Goal: Task Accomplishment & Management: Use online tool/utility

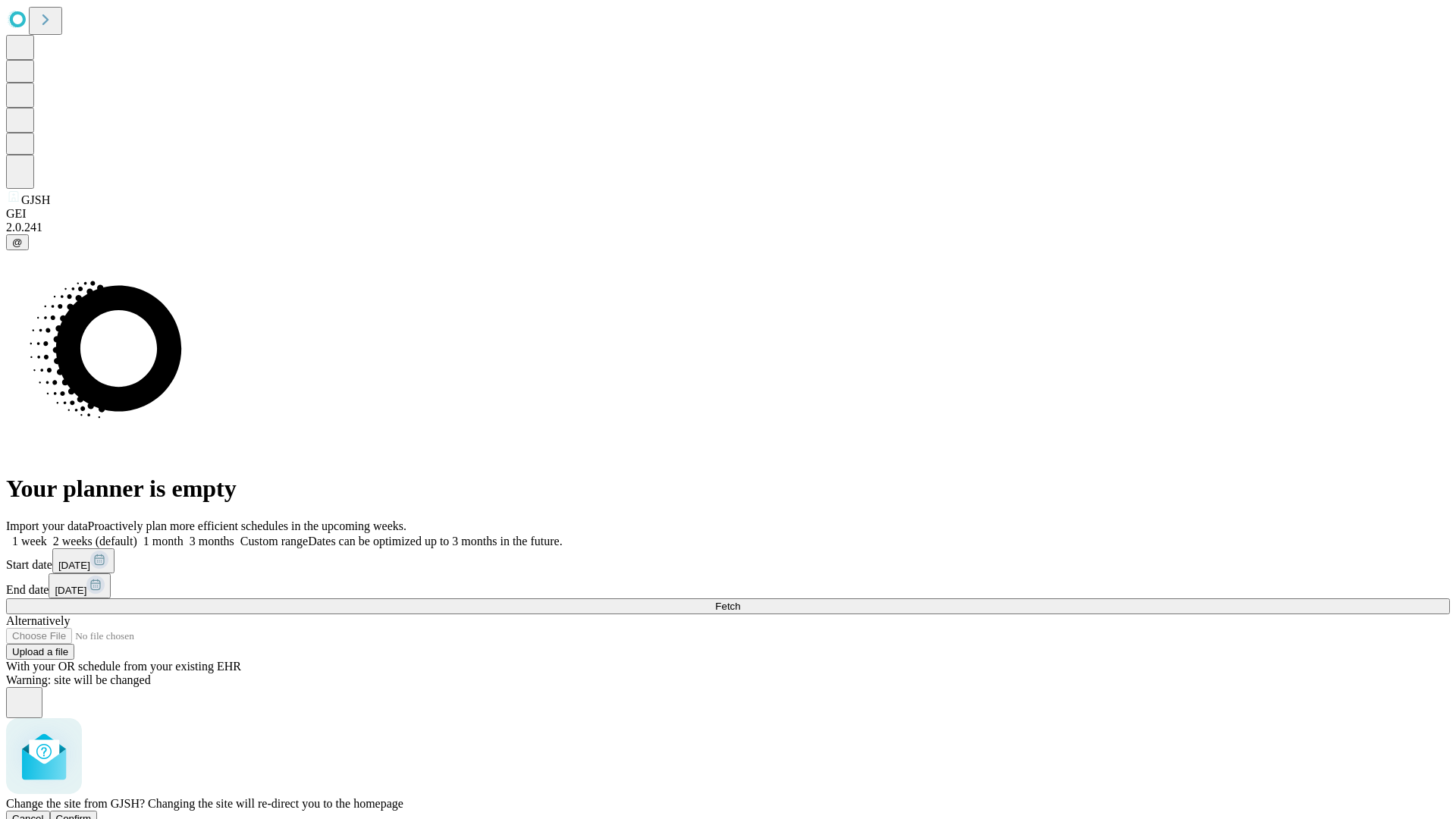
click at [92, 813] on span "Confirm" at bounding box center [74, 818] width 36 height 11
click at [184, 535] on label "1 month" at bounding box center [160, 541] width 47 height 13
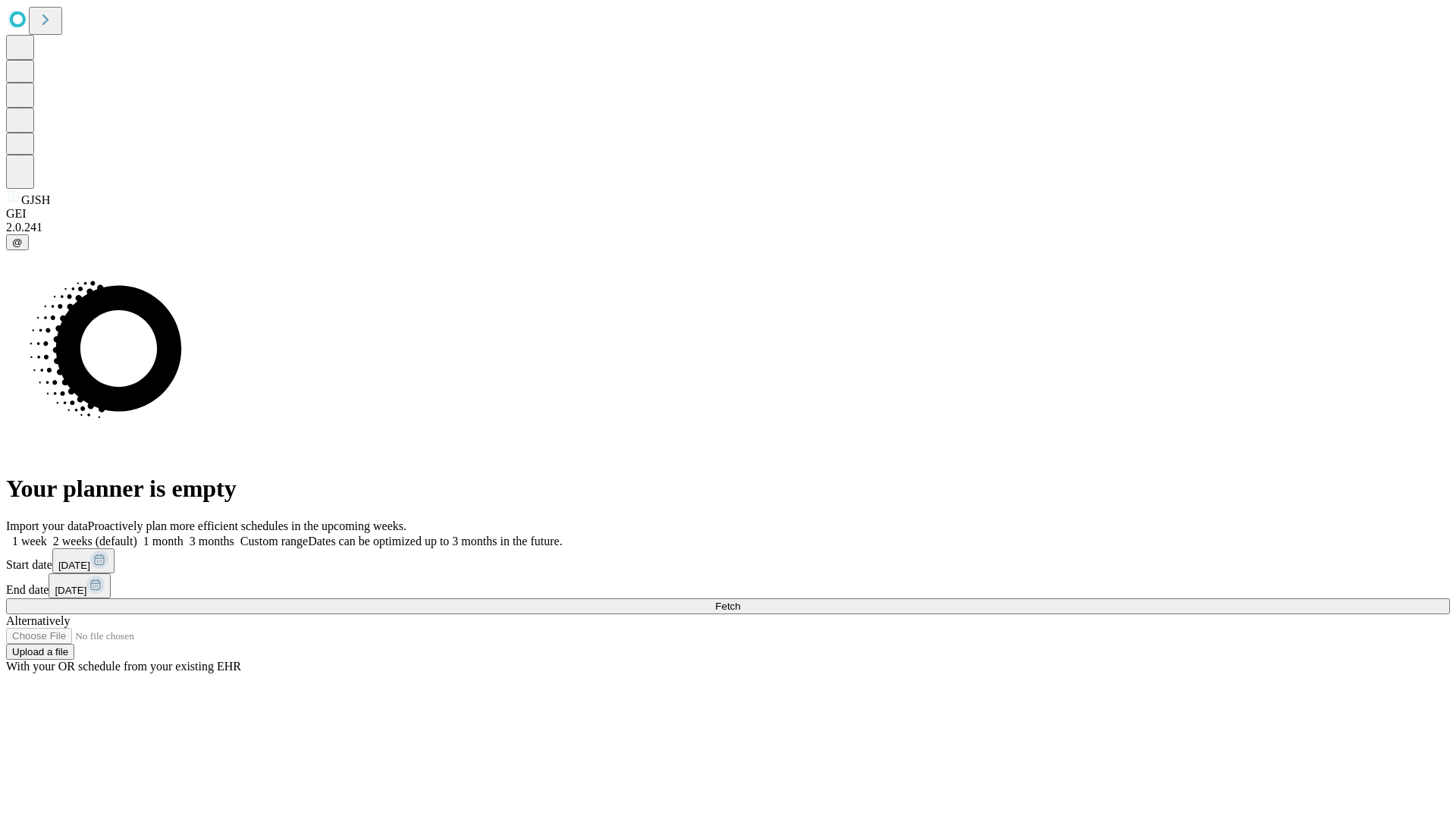
click at [740, 601] on span "Fetch" at bounding box center [728, 606] width 25 height 11
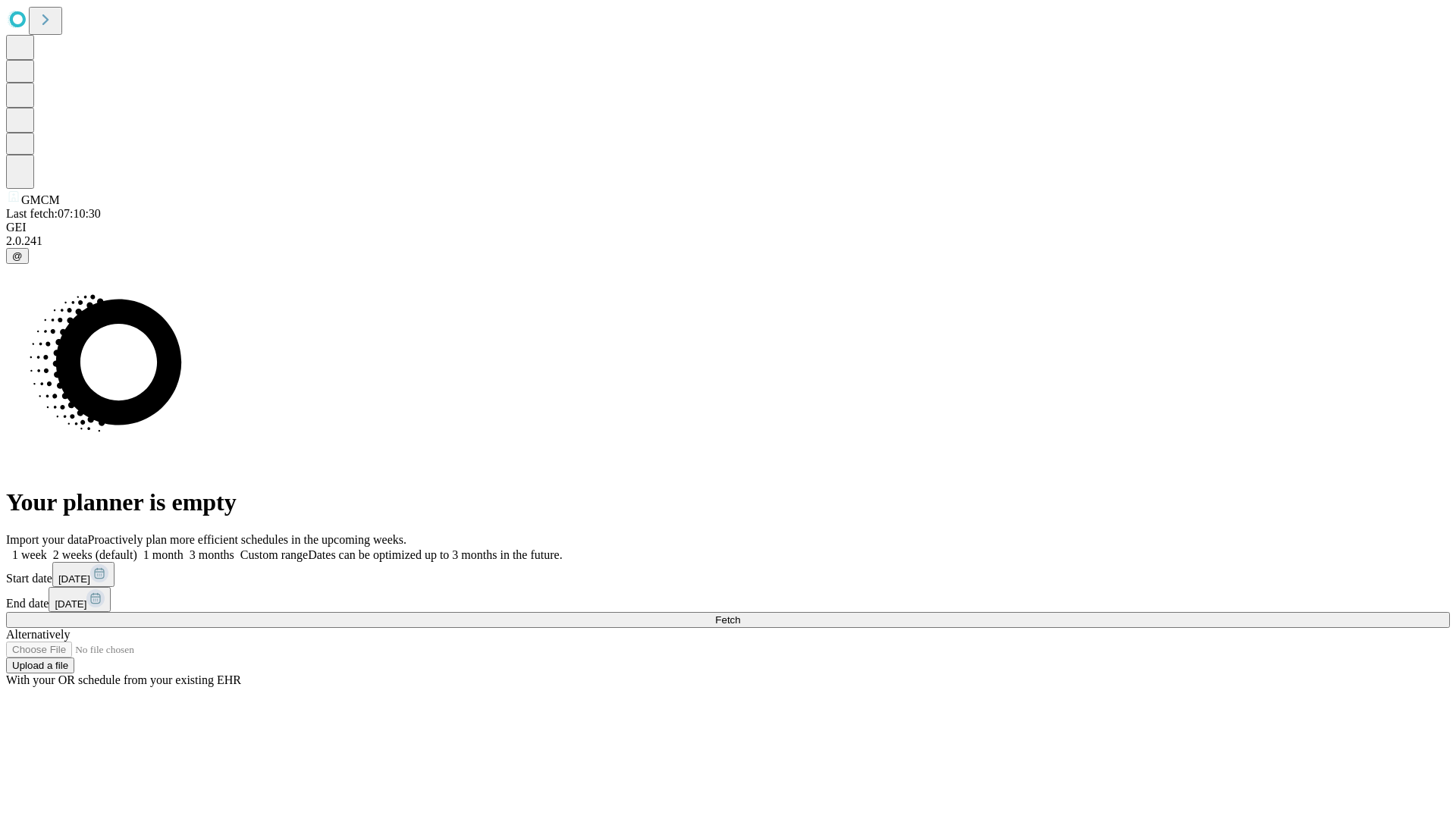
click at [184, 549] on label "1 month" at bounding box center [160, 554] width 47 height 13
click at [740, 615] on span "Fetch" at bounding box center [728, 620] width 25 height 11
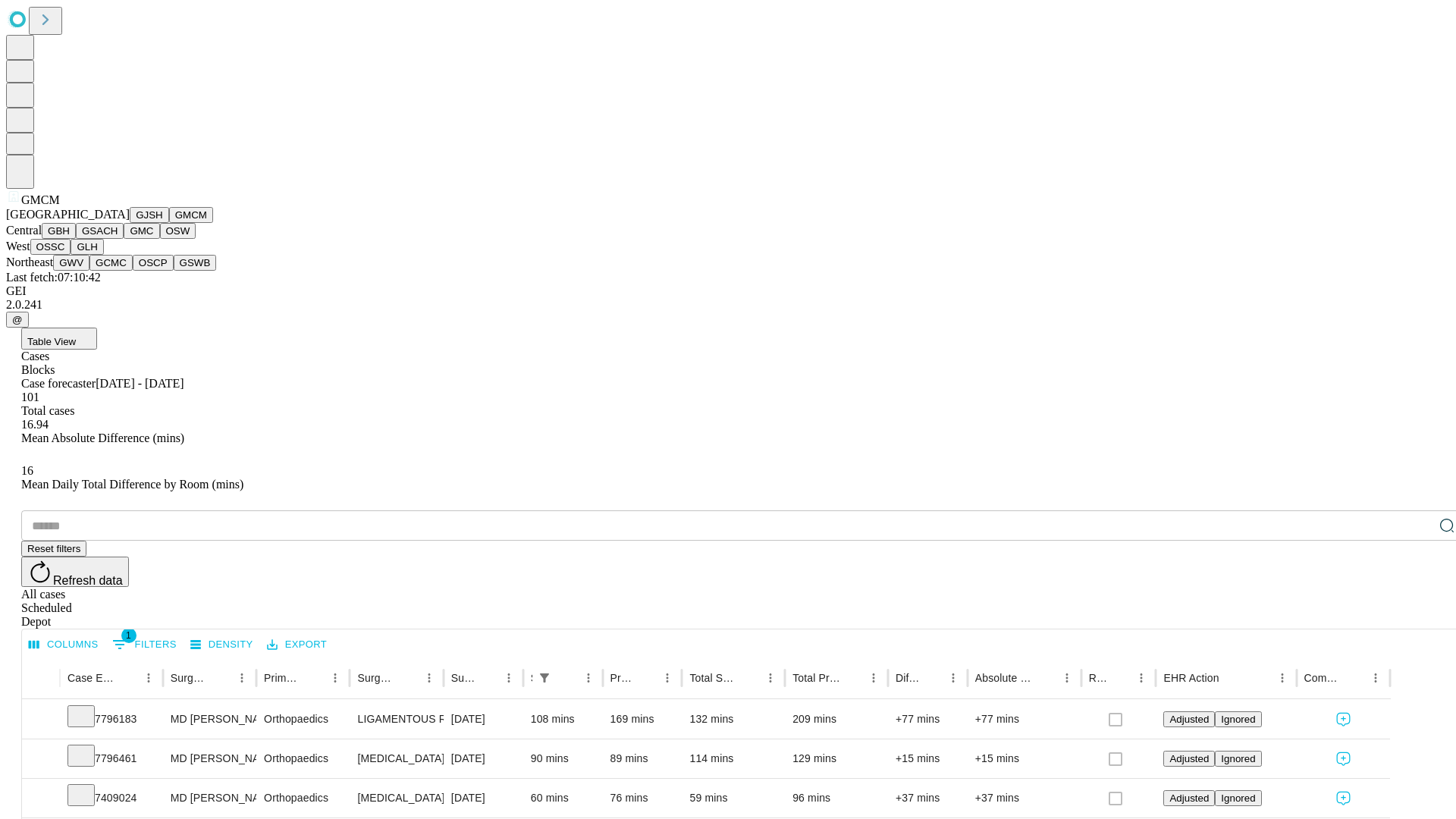
click at [75, 239] on button "GBH" at bounding box center [58, 231] width 34 height 16
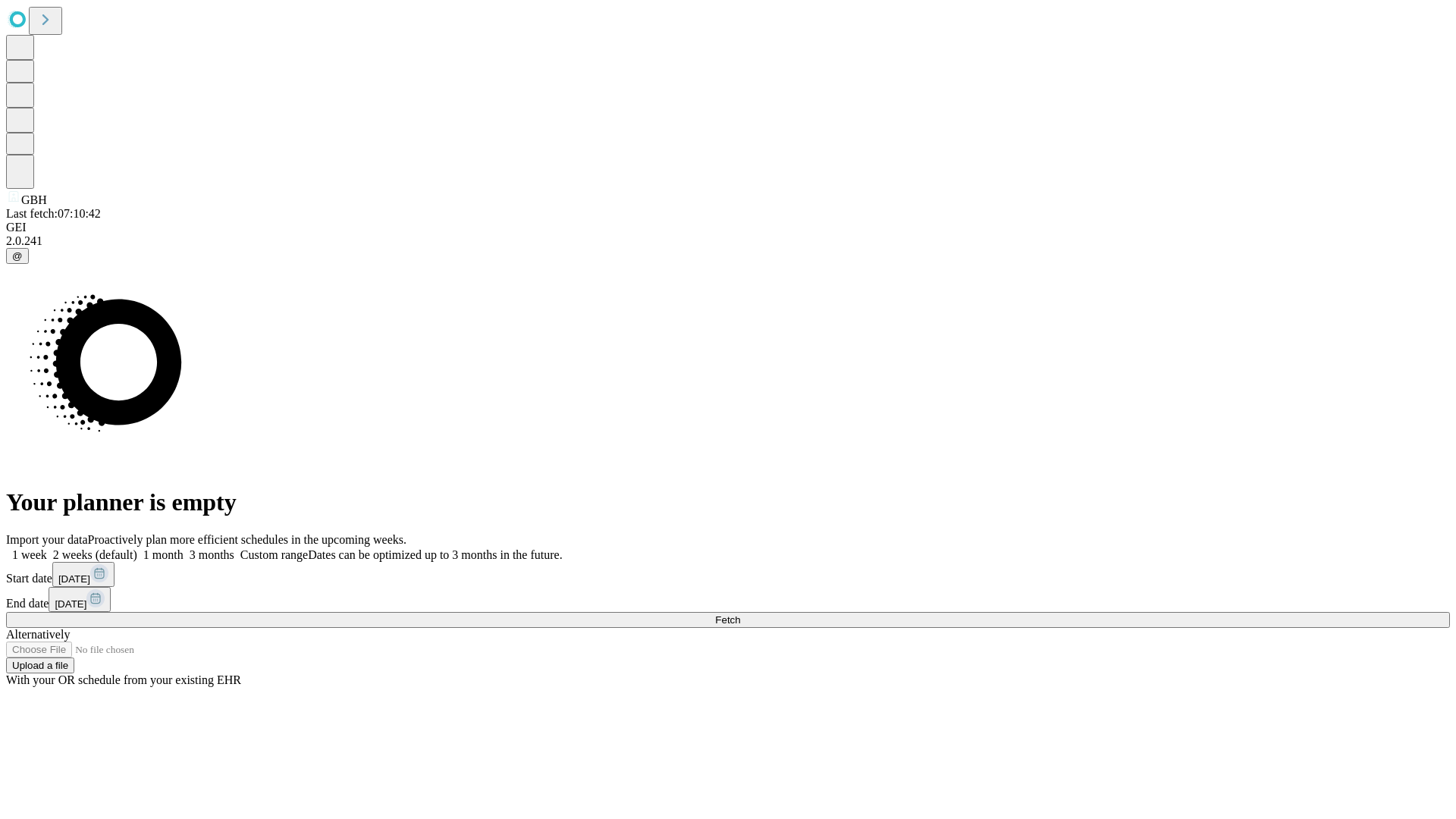
click at [184, 549] on label "1 month" at bounding box center [160, 554] width 47 height 13
click at [740, 615] on span "Fetch" at bounding box center [728, 620] width 25 height 11
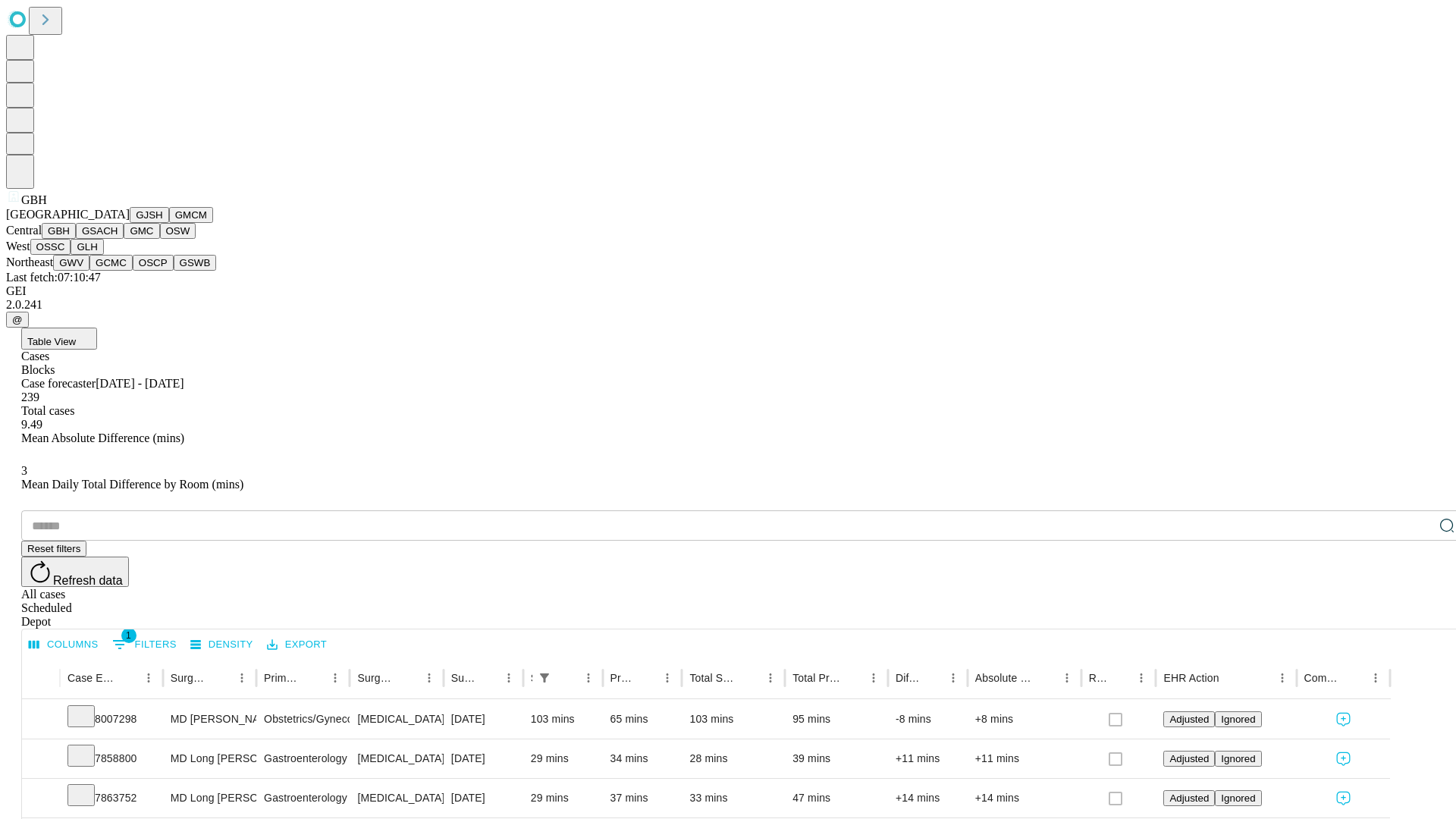
click at [118, 239] on button "GSACH" at bounding box center [99, 231] width 47 height 16
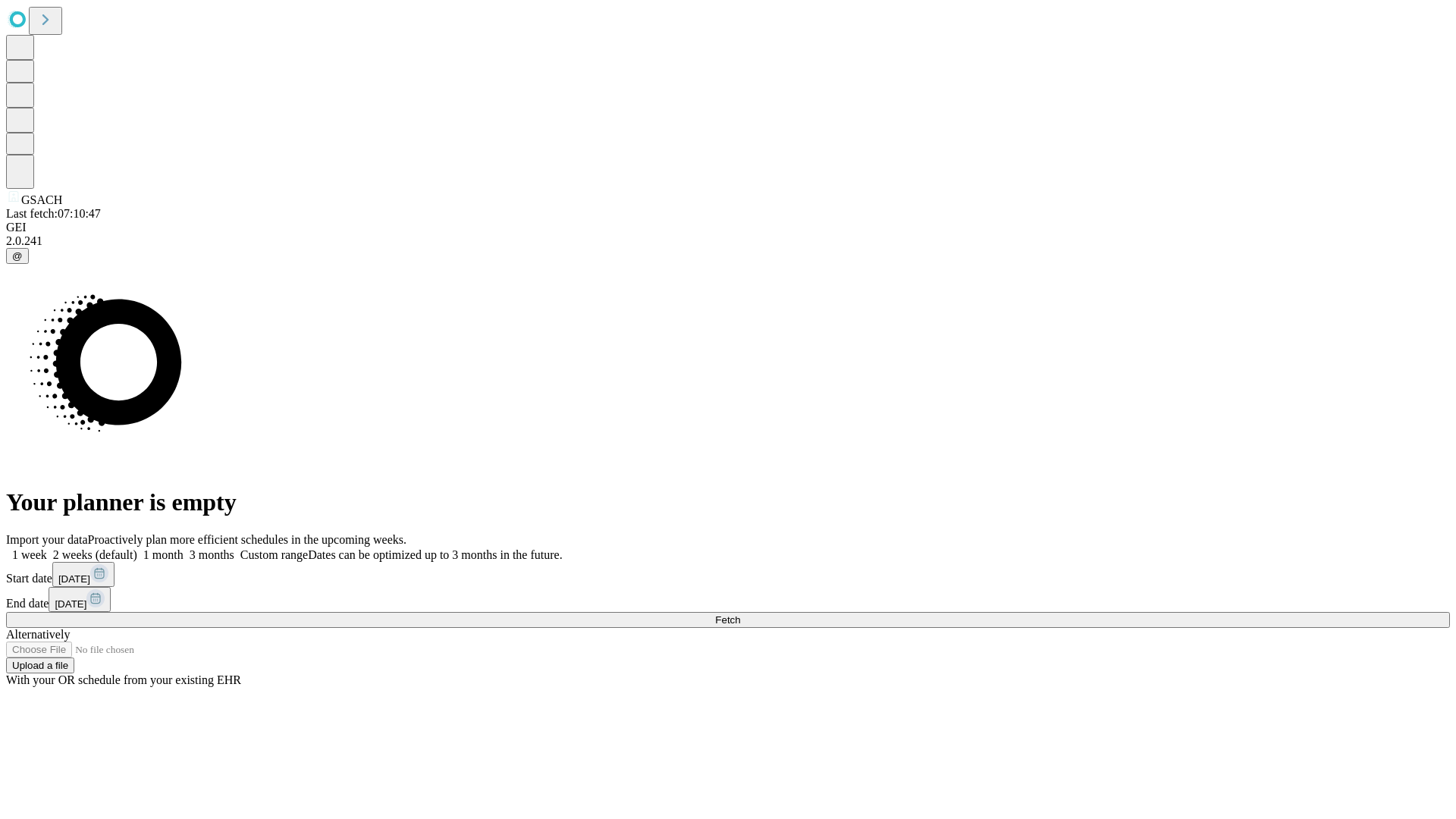
click at [184, 549] on label "1 month" at bounding box center [160, 554] width 47 height 13
click at [740, 615] on span "Fetch" at bounding box center [728, 620] width 25 height 11
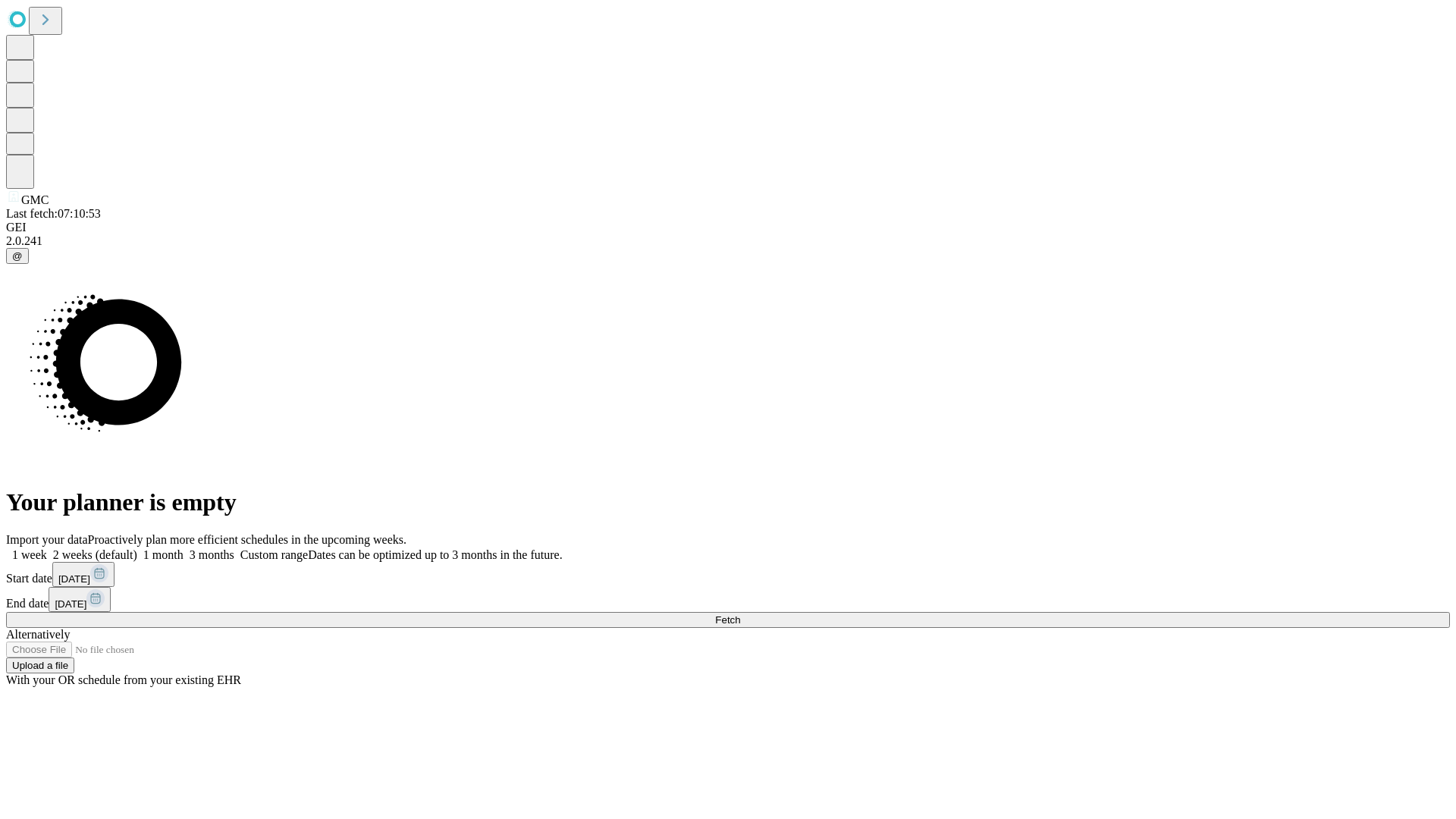
click at [184, 549] on label "1 month" at bounding box center [160, 554] width 47 height 13
click at [740, 615] on span "Fetch" at bounding box center [728, 620] width 25 height 11
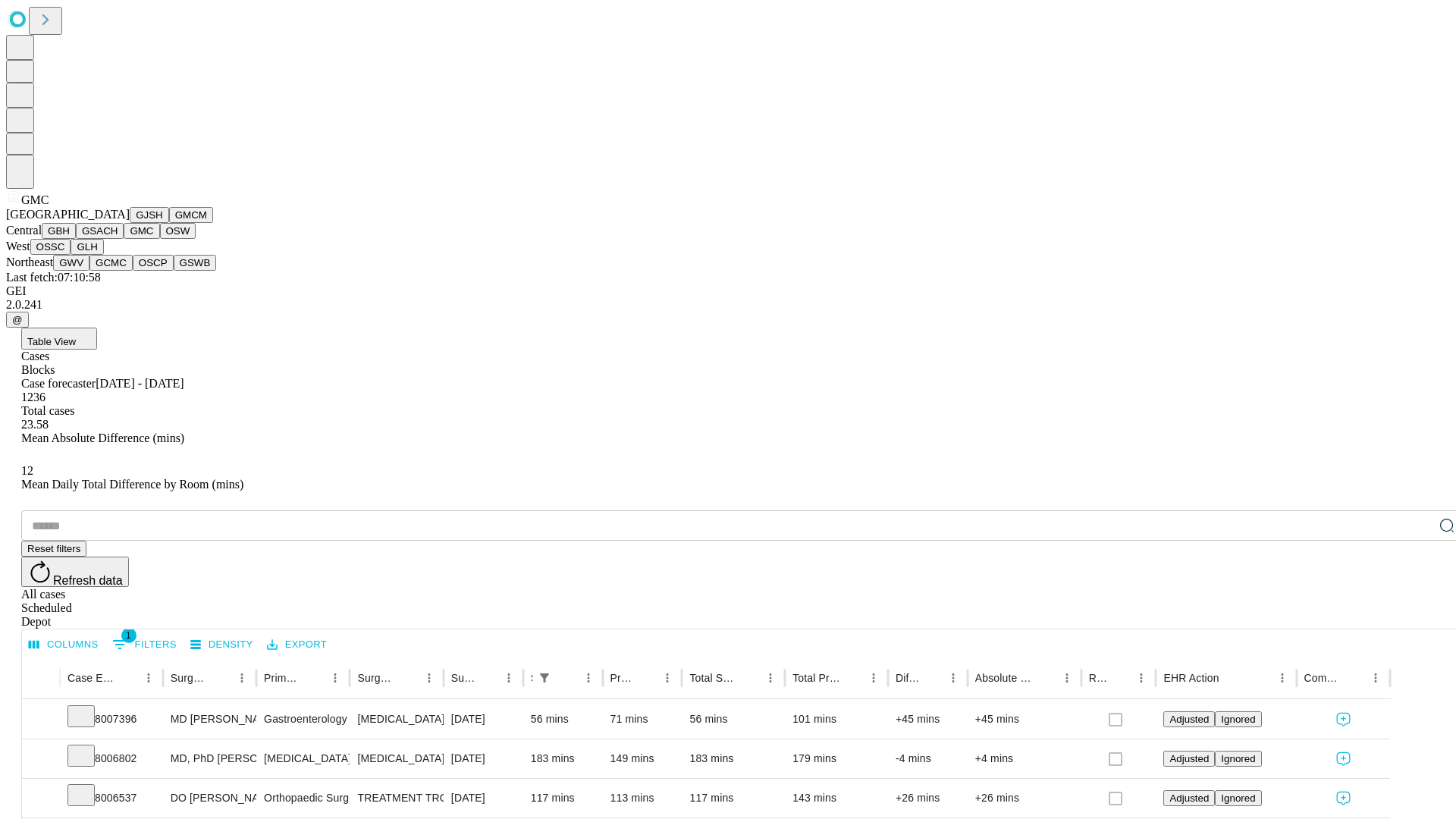
click at [160, 239] on button "OSW" at bounding box center [178, 231] width 36 height 16
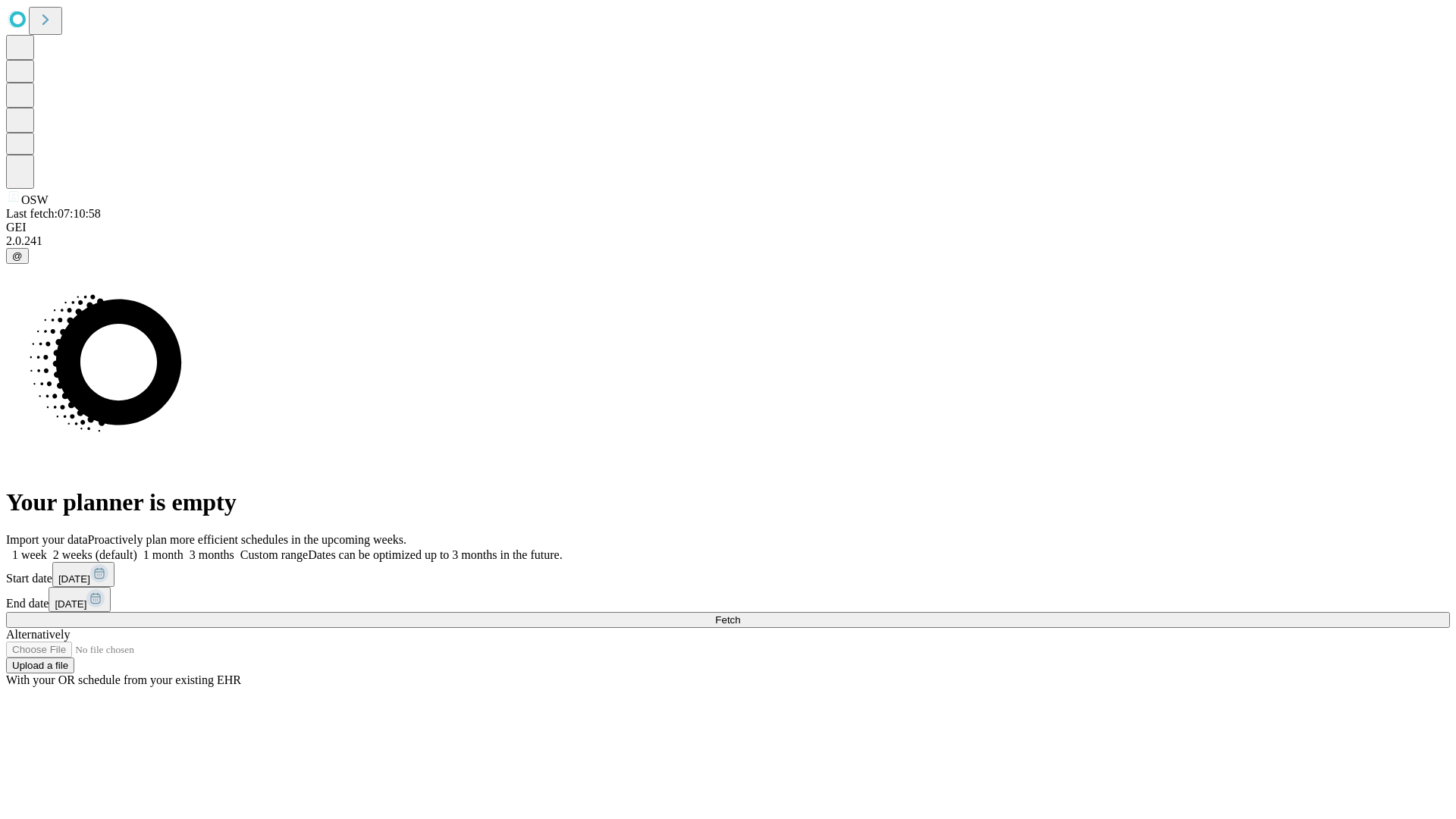
click at [184, 549] on label "1 month" at bounding box center [160, 554] width 47 height 13
click at [740, 615] on span "Fetch" at bounding box center [728, 620] width 25 height 11
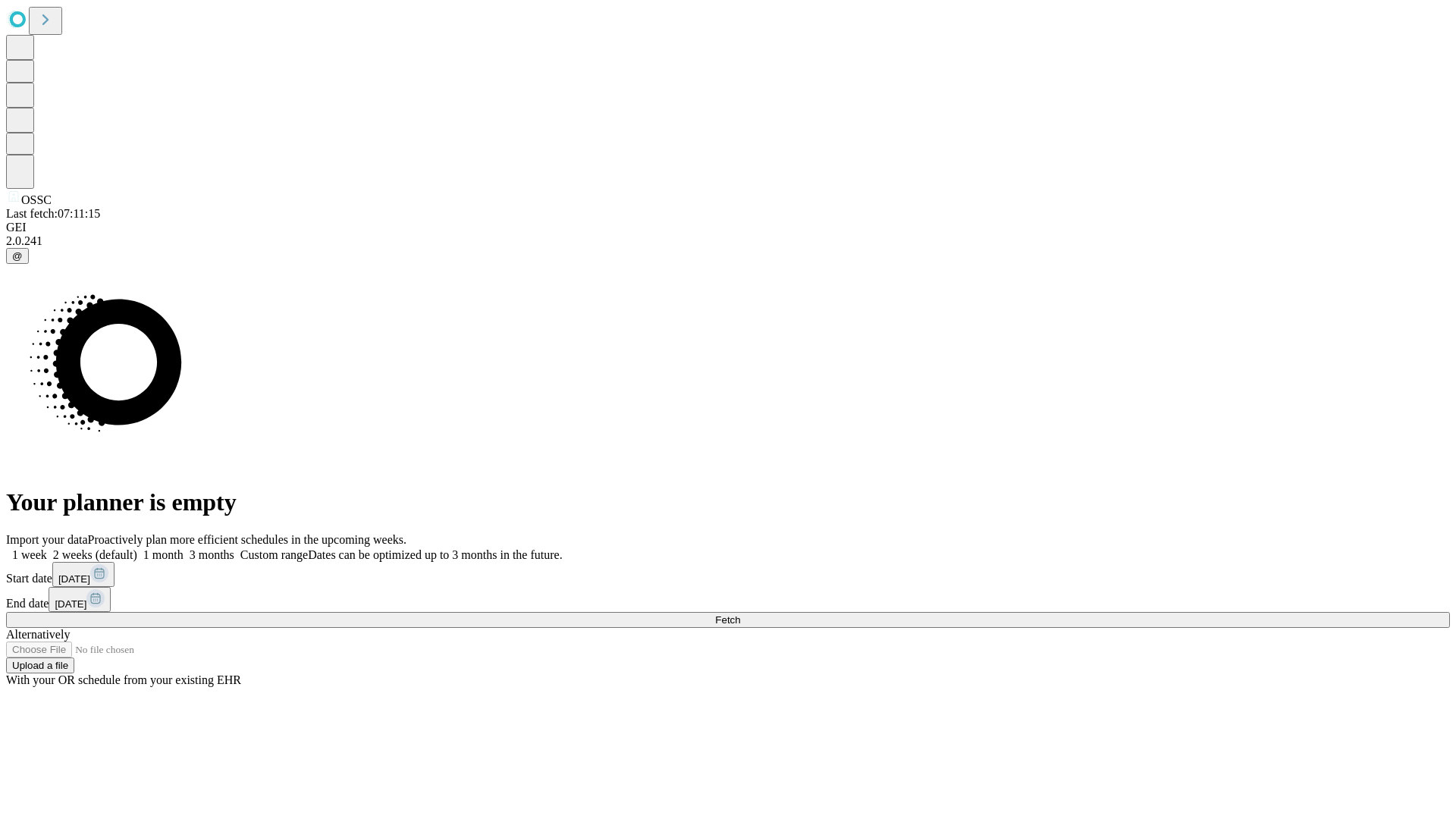
click at [184, 549] on label "1 month" at bounding box center [160, 554] width 47 height 13
click at [740, 615] on span "Fetch" at bounding box center [728, 620] width 25 height 11
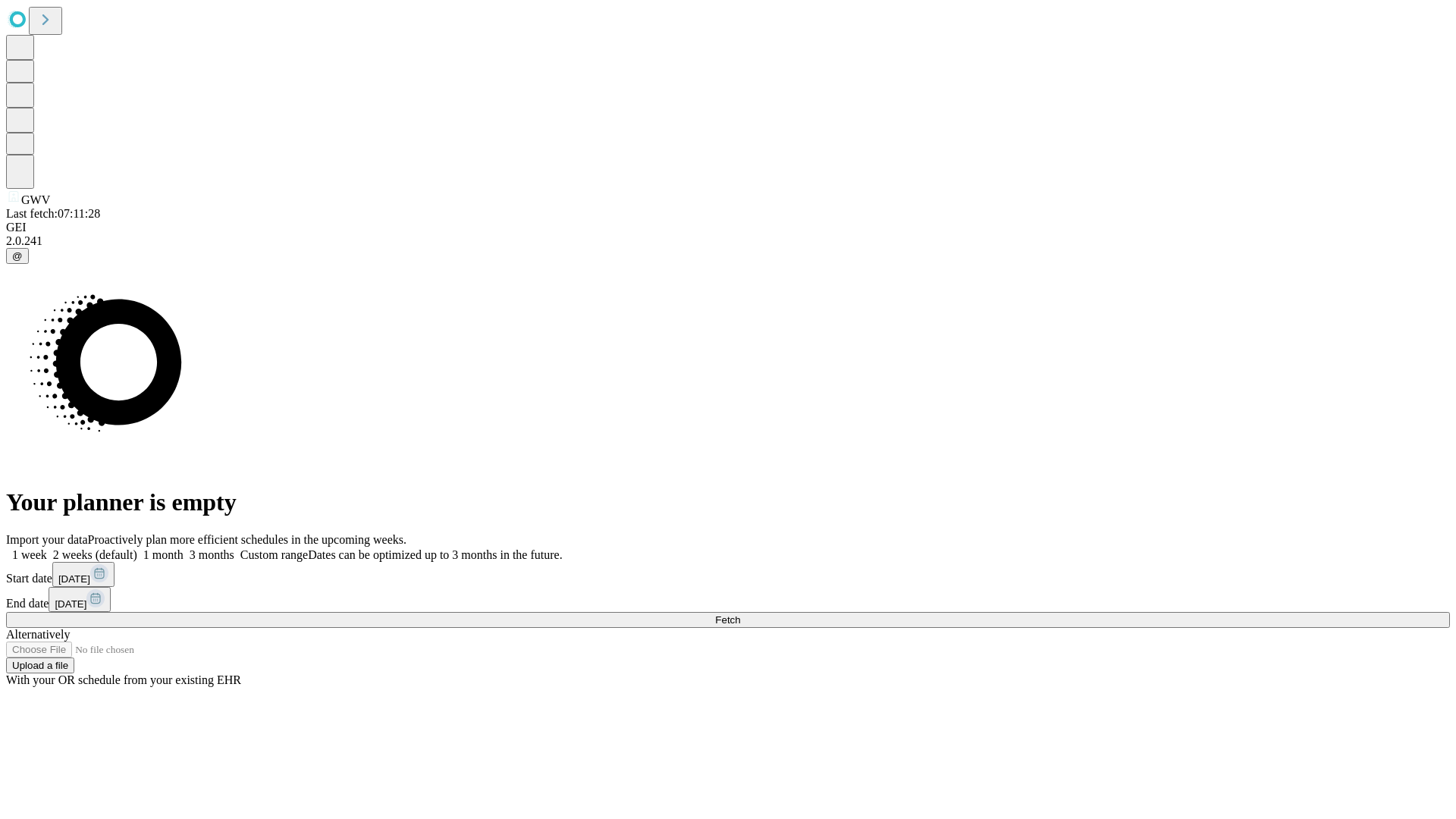
click at [184, 549] on label "1 month" at bounding box center [160, 554] width 47 height 13
click at [740, 615] on span "Fetch" at bounding box center [728, 620] width 25 height 11
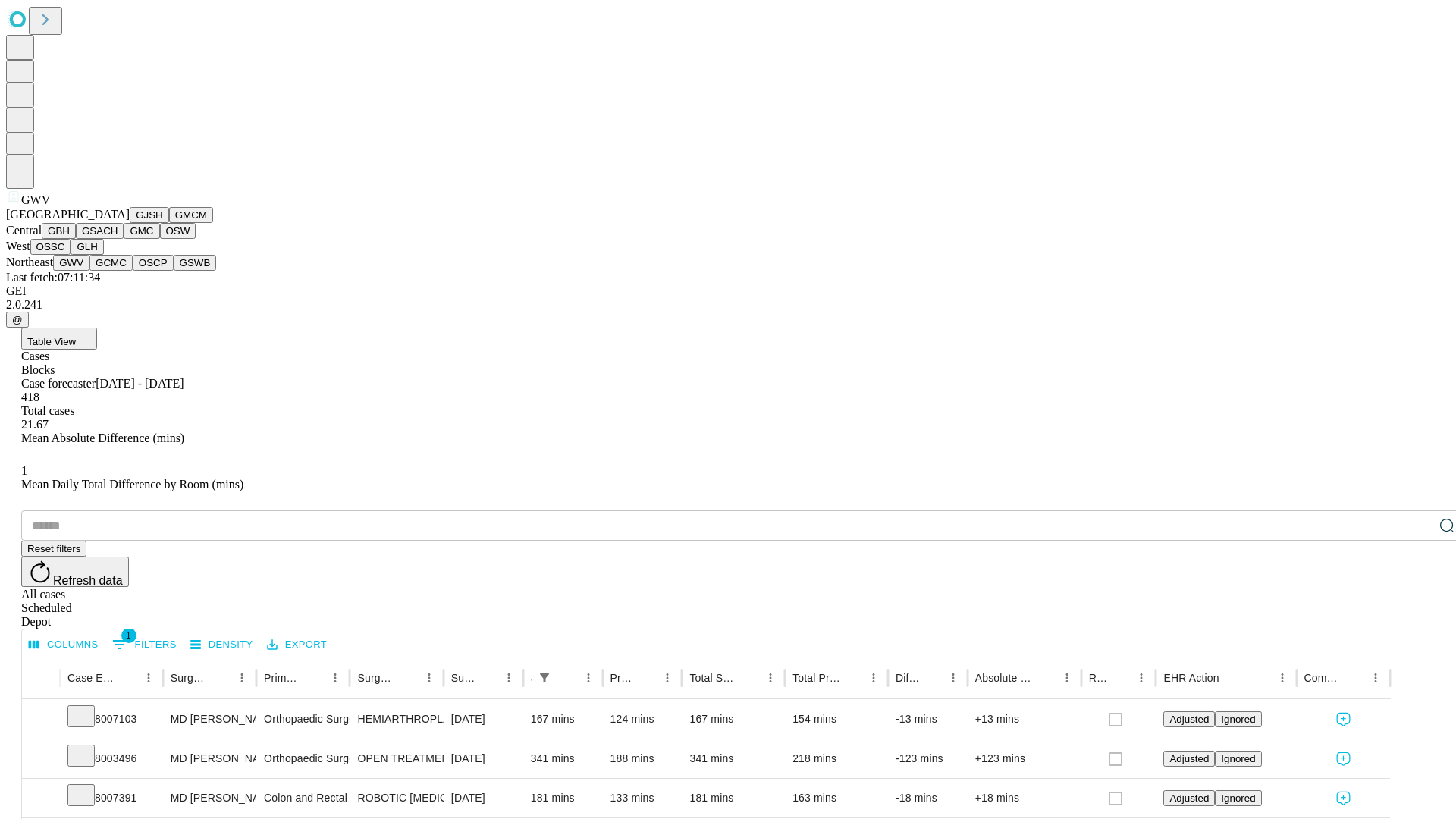
click at [118, 270] on button "GCMC" at bounding box center [111, 263] width 43 height 16
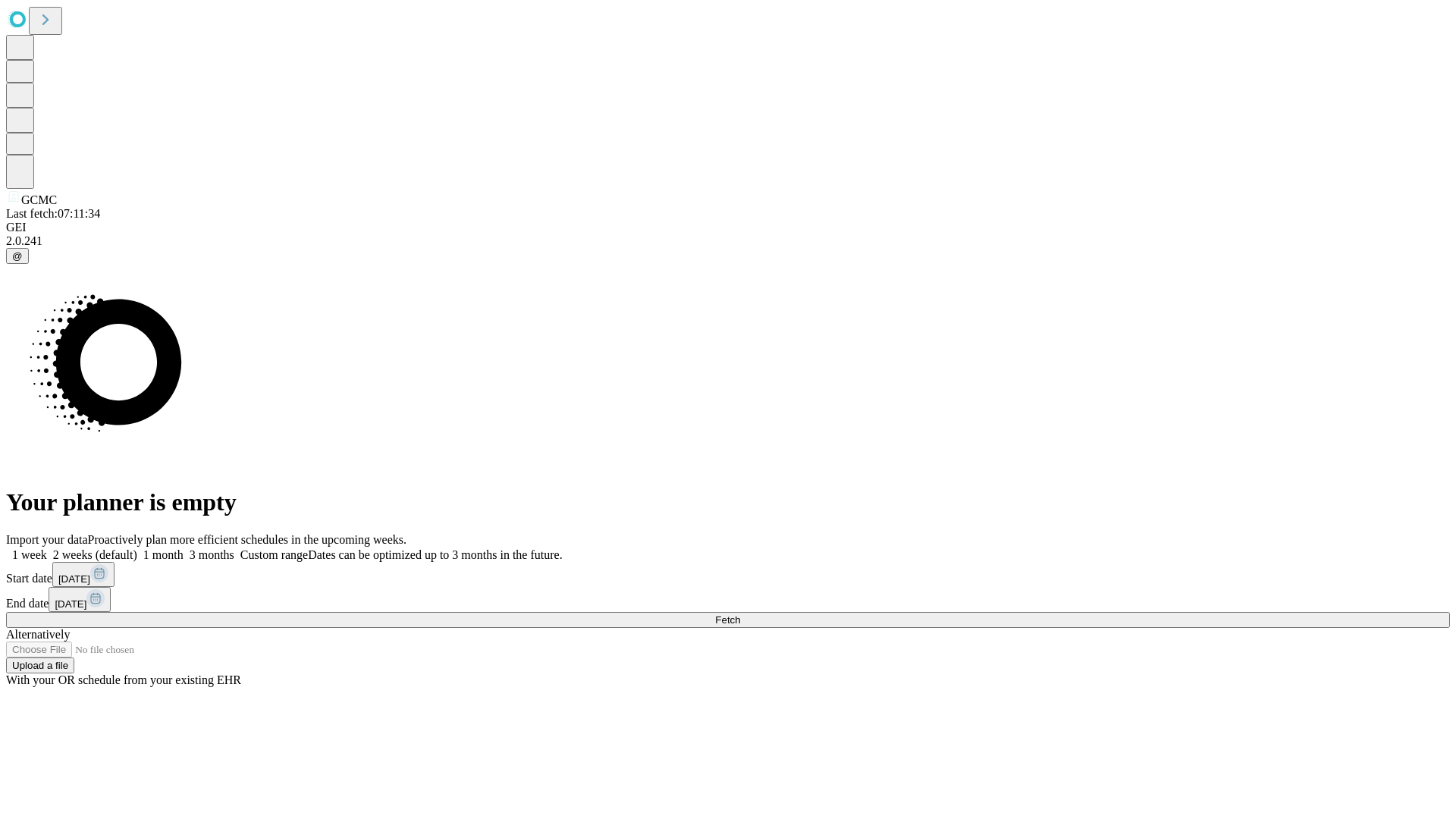
click at [740, 615] on span "Fetch" at bounding box center [728, 620] width 25 height 11
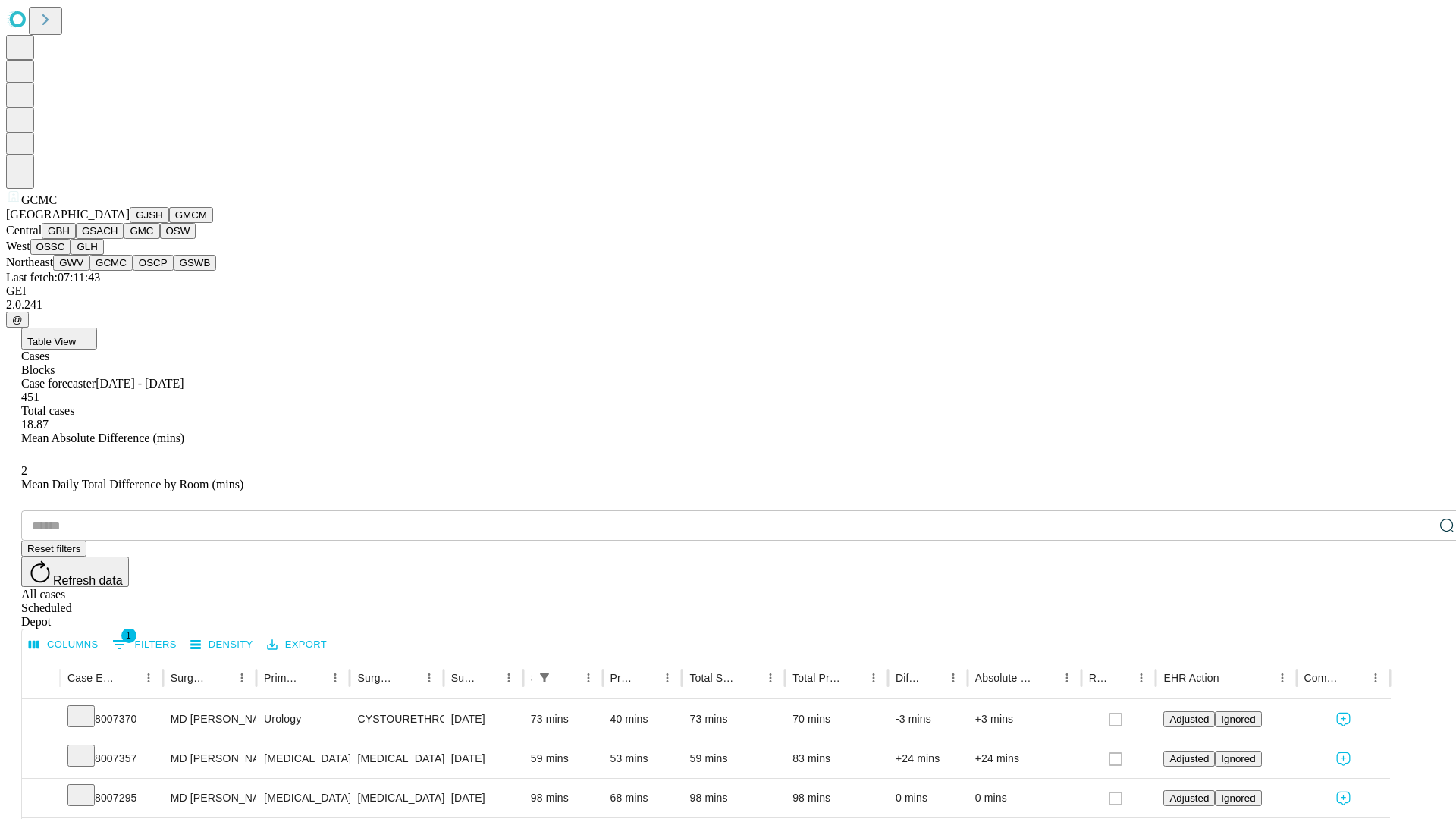
click at [133, 270] on button "OSCP" at bounding box center [153, 263] width 41 height 16
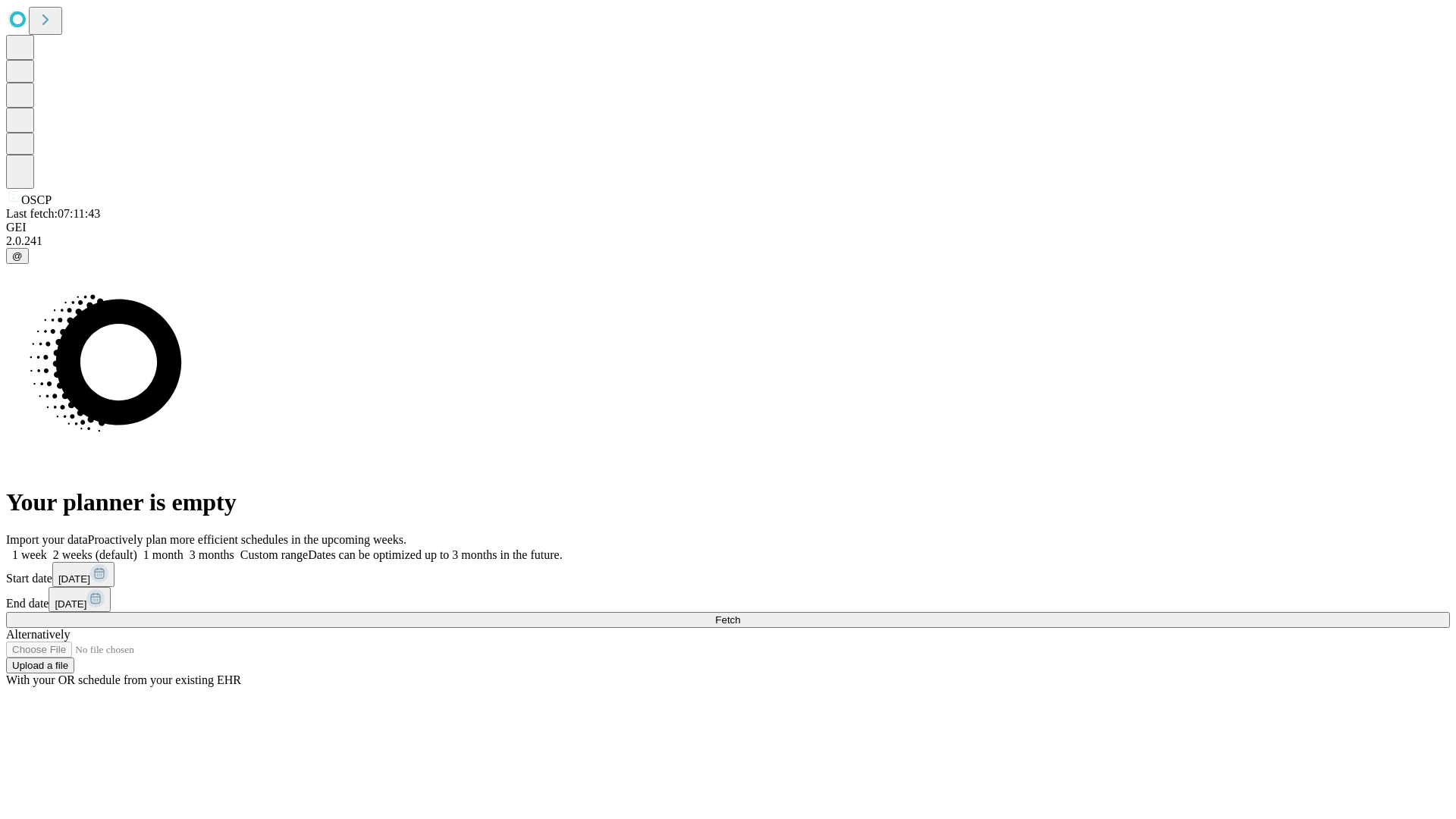
click at [184, 549] on label "1 month" at bounding box center [160, 554] width 47 height 13
click at [740, 615] on span "Fetch" at bounding box center [728, 620] width 25 height 11
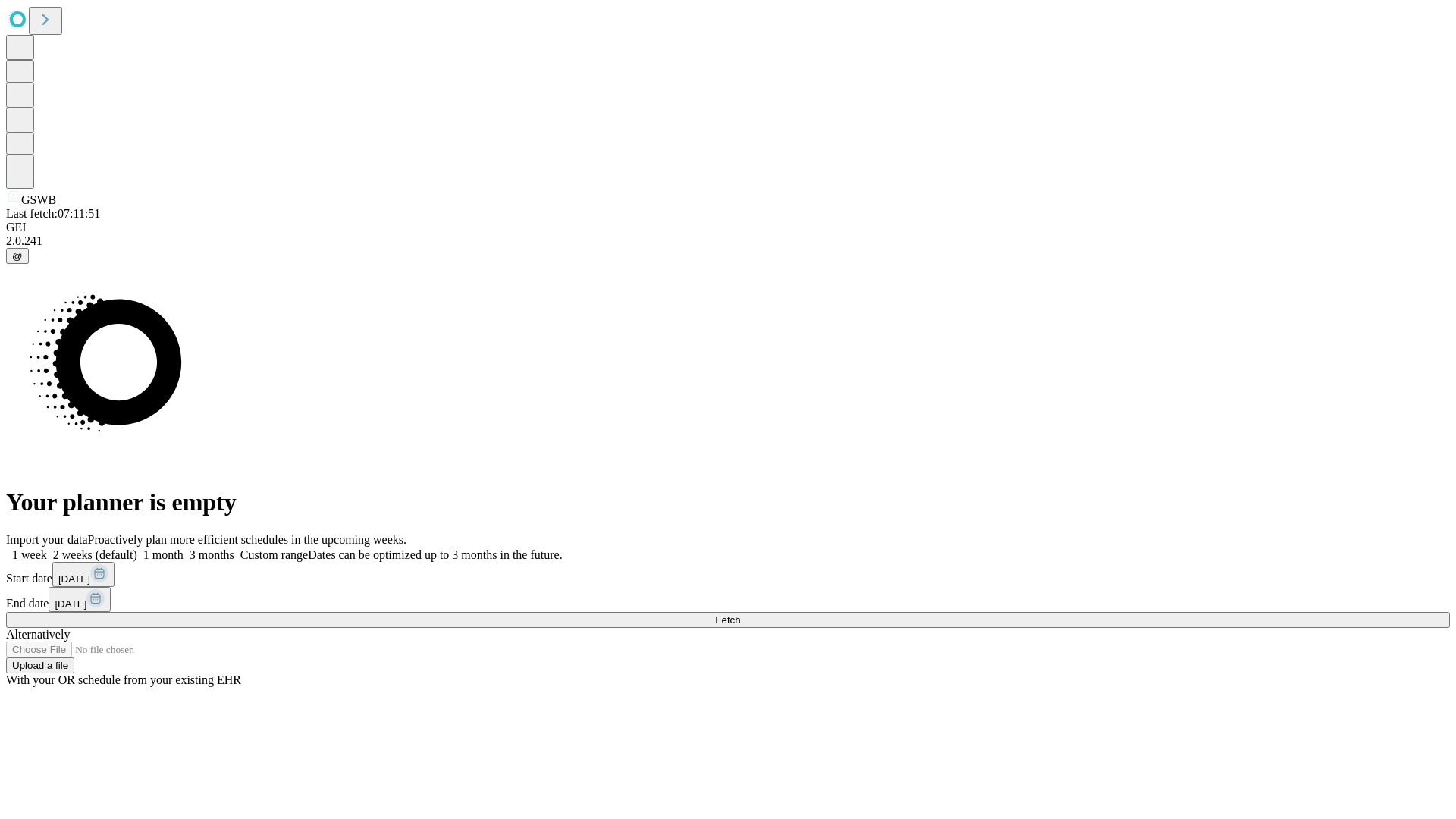
click at [184, 549] on label "1 month" at bounding box center [160, 554] width 47 height 13
click at [740, 615] on span "Fetch" at bounding box center [728, 620] width 25 height 11
